Goal: Transaction & Acquisition: Purchase product/service

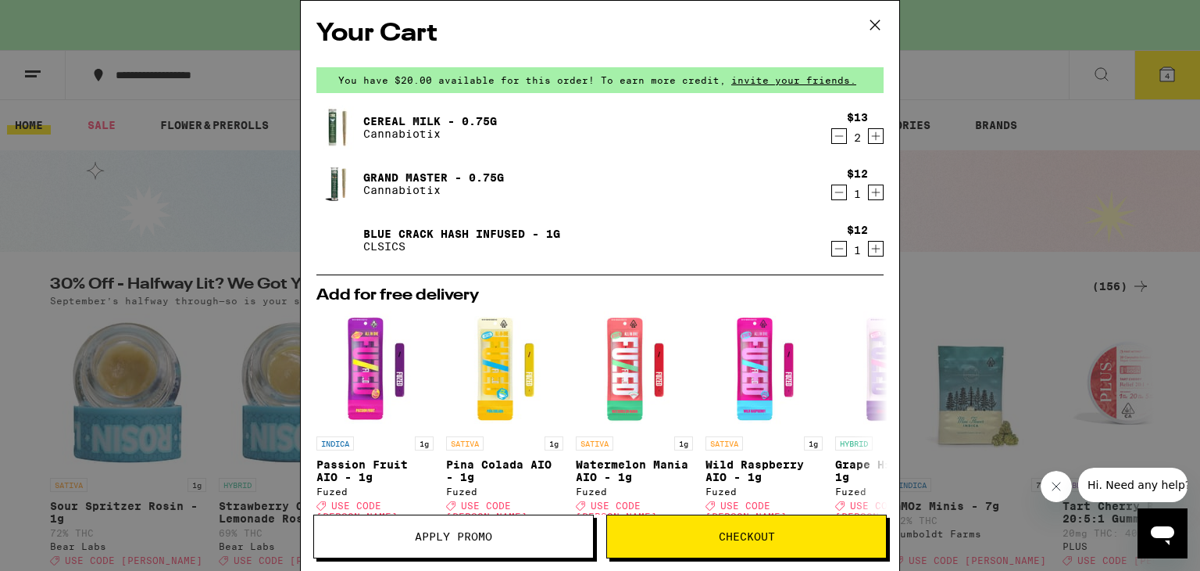
click at [41, 201] on div "Your Cart You have $20.00 available for this order! To earn more credit, invite…" at bounding box center [600, 285] width 1200 height 571
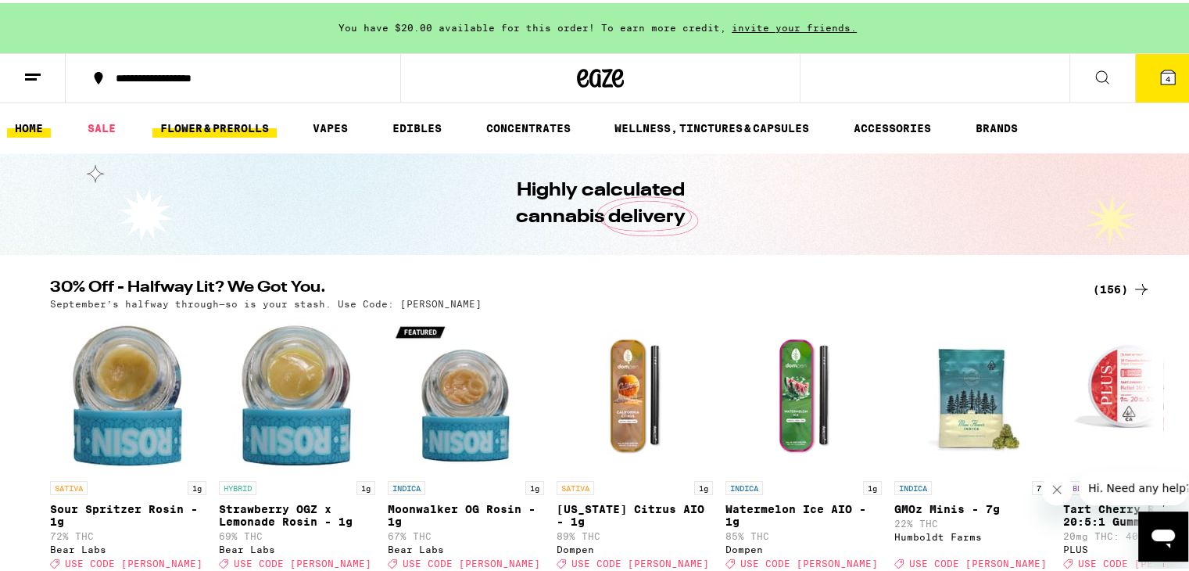
click at [234, 116] on link "FLOWER & PREROLLS" at bounding box center [214, 125] width 124 height 19
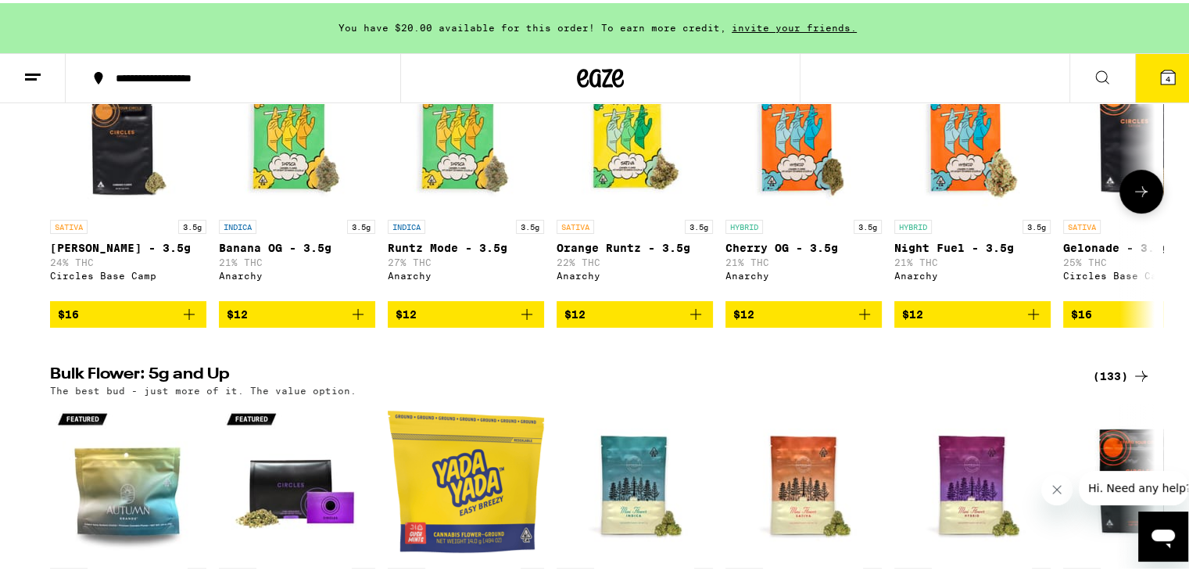
scroll to position [284, 0]
